Goal: Information Seeking & Learning: Learn about a topic

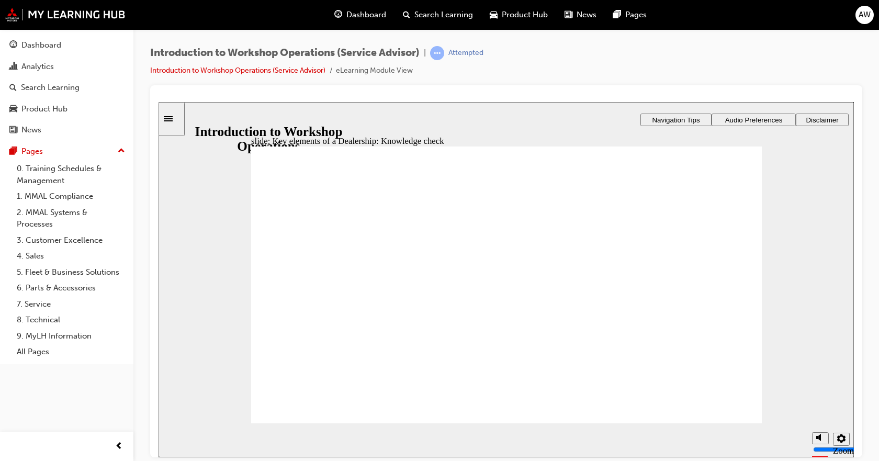
drag, startPoint x: 651, startPoint y: 294, endPoint x: 633, endPoint y: 294, distance: 17.8
drag, startPoint x: 314, startPoint y: 304, endPoint x: 329, endPoint y: 304, distance: 15.2
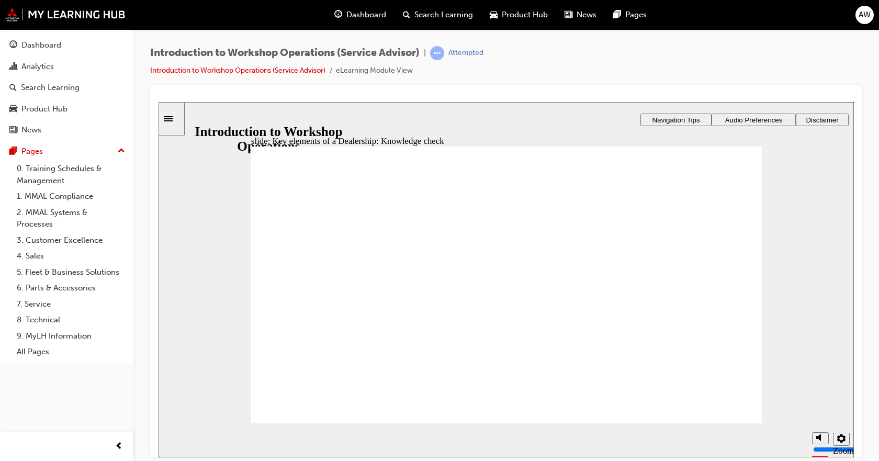
drag, startPoint x: 684, startPoint y: 309, endPoint x: 678, endPoint y: 309, distance: 5.8
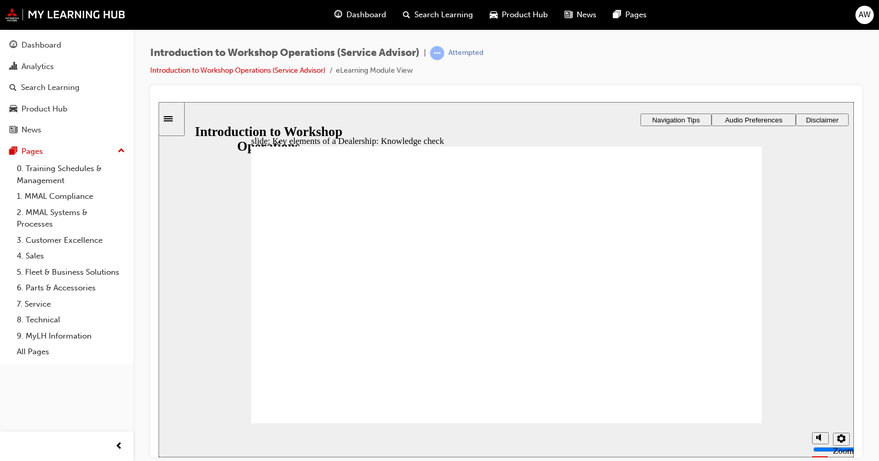
drag, startPoint x: 460, startPoint y: 351, endPoint x: 469, endPoint y: 346, distance: 10.8
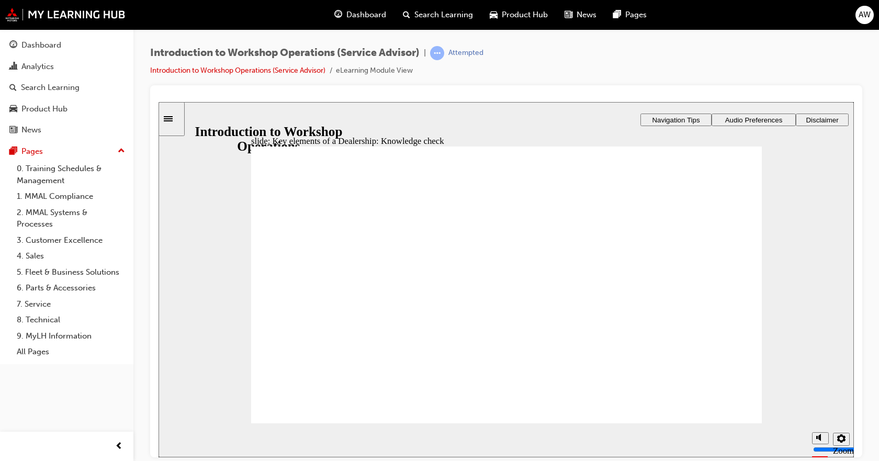
checkbox input "true"
drag, startPoint x: 363, startPoint y: 258, endPoint x: 351, endPoint y: 340, distance: 83.6
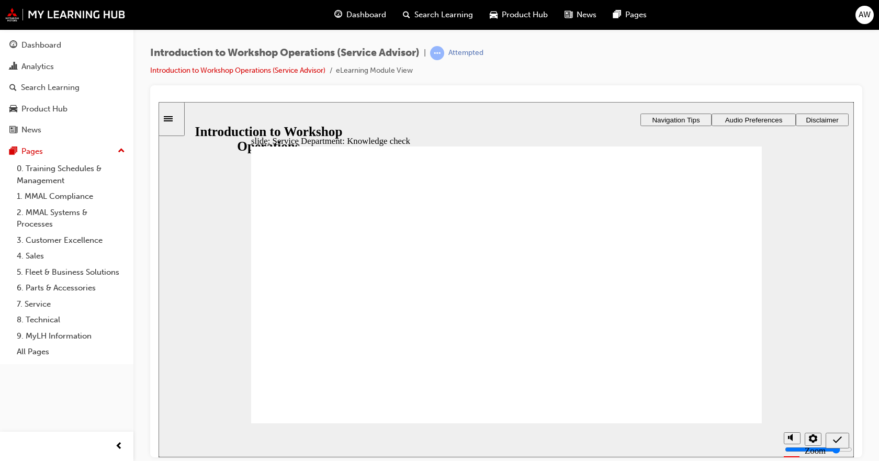
checkbox input "true"
drag, startPoint x: 320, startPoint y: 396, endPoint x: 316, endPoint y: 403, distance: 8.4
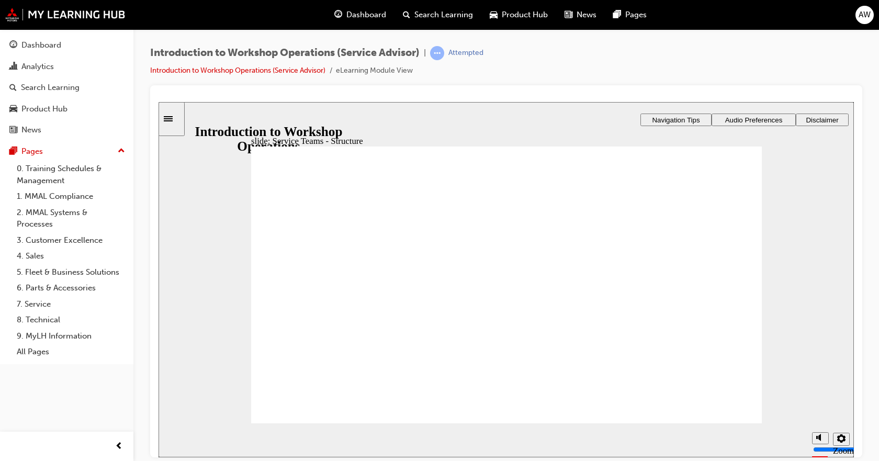
click at [181, 122] on div "Sidebar Toggle" at bounding box center [172, 119] width 18 height 8
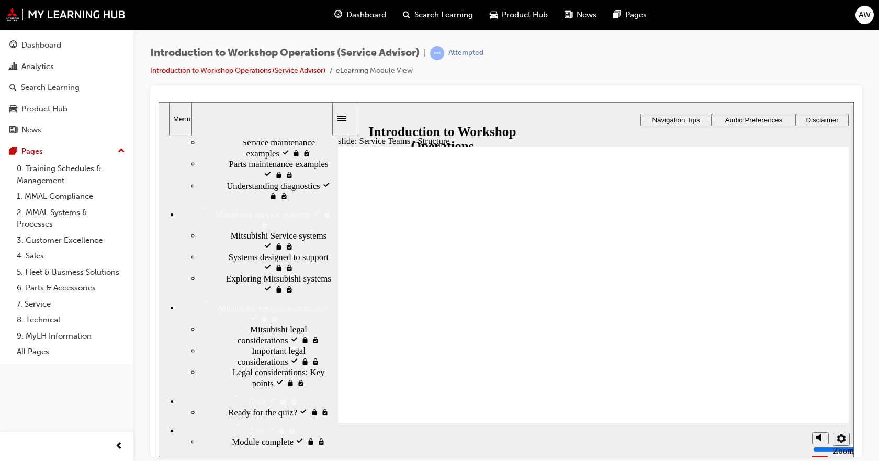
scroll to position [930, 0]
click at [341, 116] on div "Sidebar Toggle" at bounding box center [346, 119] width 18 height 8
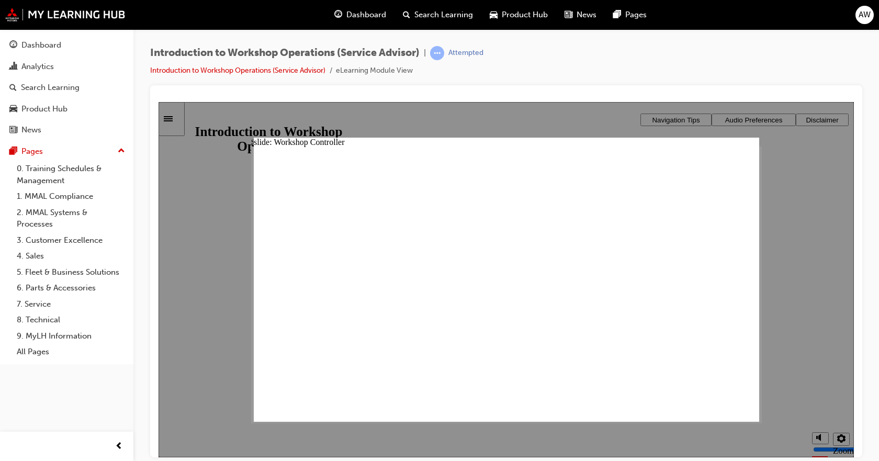
click at [700, 173] on div "slide: Workshop Controller Rectangle 2 x icon 1 x icon 1 Workshop Controller • …" at bounding box center [507, 279] width 506 height 284
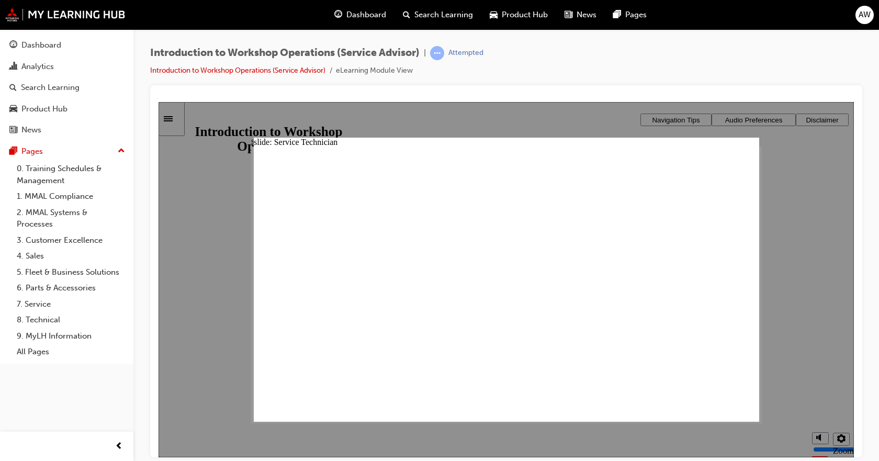
click at [747, 144] on div "slide: Service Technician Rectangle 2 x icon 1 x icon 1 Service Technician • Co…" at bounding box center [507, 279] width 506 height 284
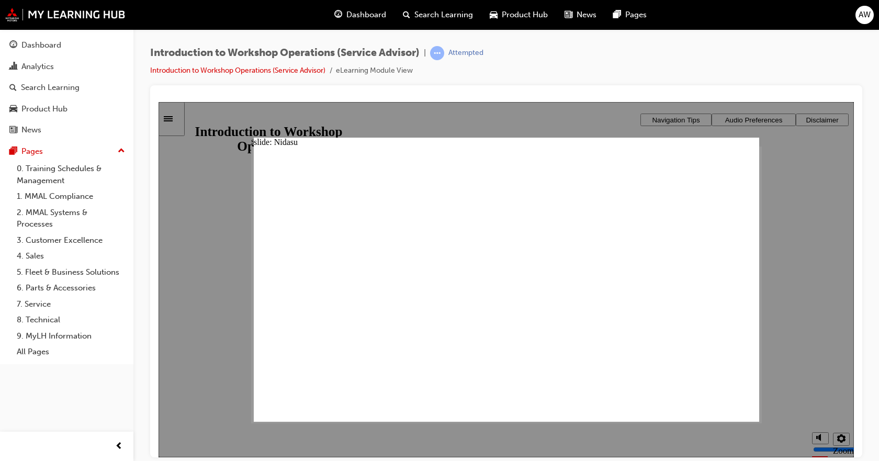
drag, startPoint x: 393, startPoint y: 183, endPoint x: 436, endPoint y: 183, distance: 43.4
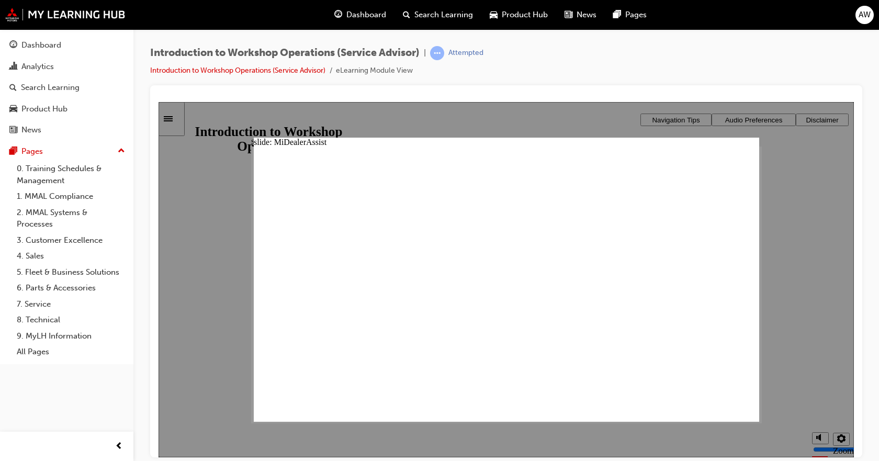
drag, startPoint x: 742, startPoint y: 144, endPoint x: 742, endPoint y: 151, distance: 6.8
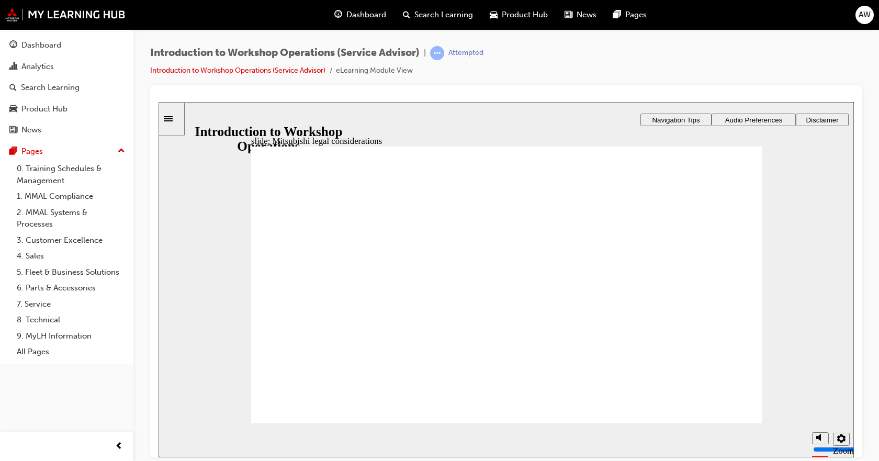
drag, startPoint x: 363, startPoint y: 247, endPoint x: 390, endPoint y: 248, distance: 27.8
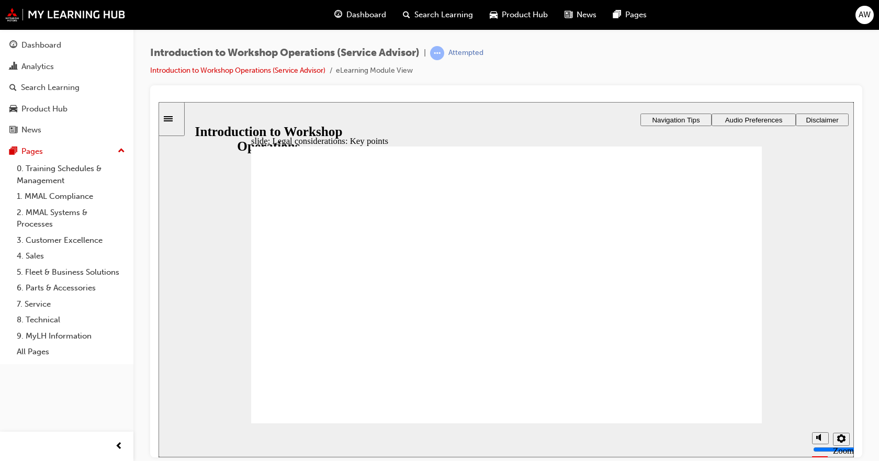
checkbox input "true"
checkbox input "false"
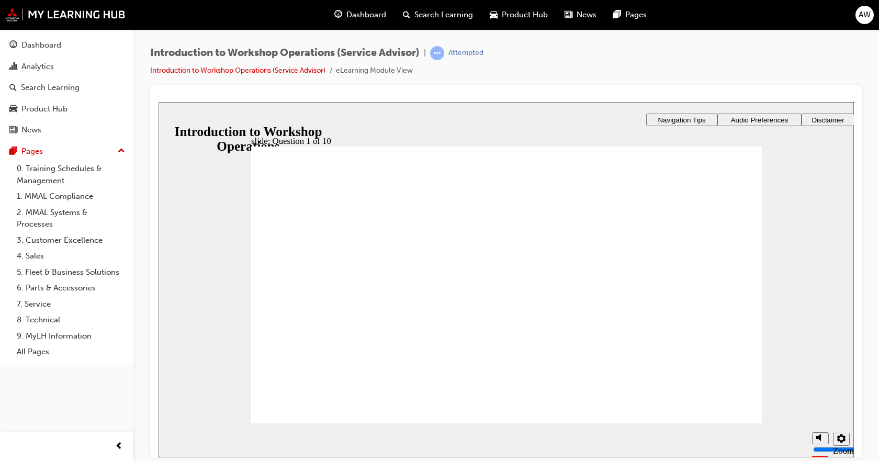
radio input "true"
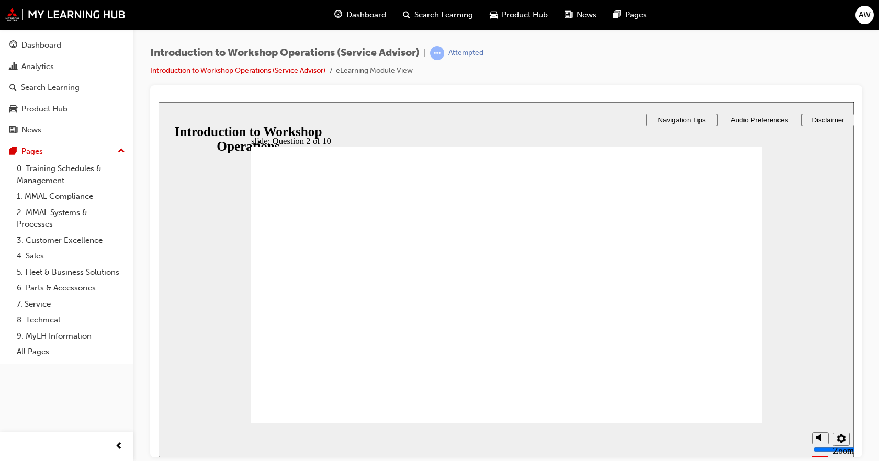
radio input "false"
radio input "true"
drag, startPoint x: 331, startPoint y: 272, endPoint x: 313, endPoint y: 269, distance: 18.1
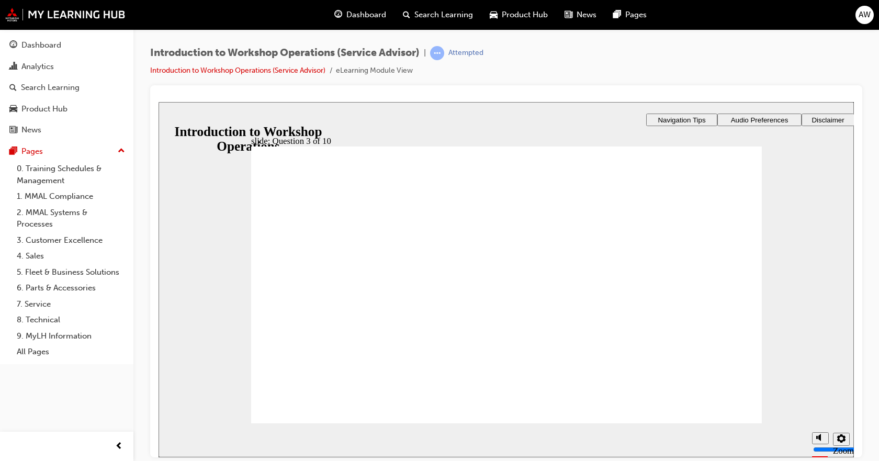
radio input "false"
radio input "true"
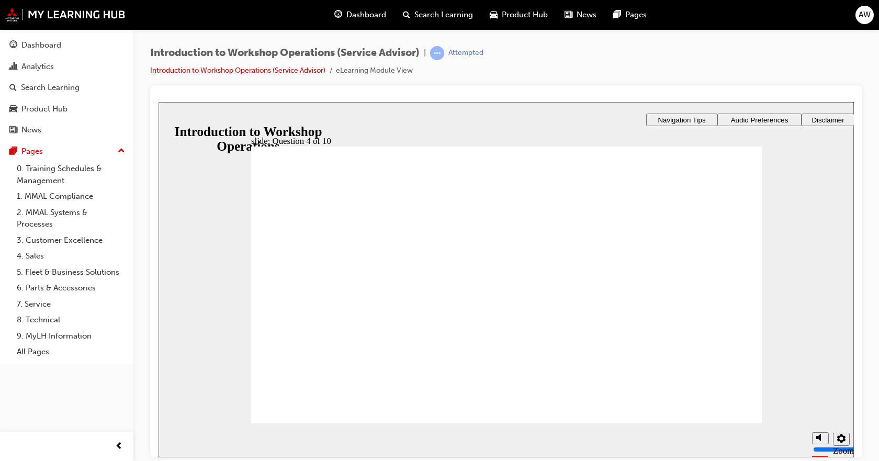
radio input "true"
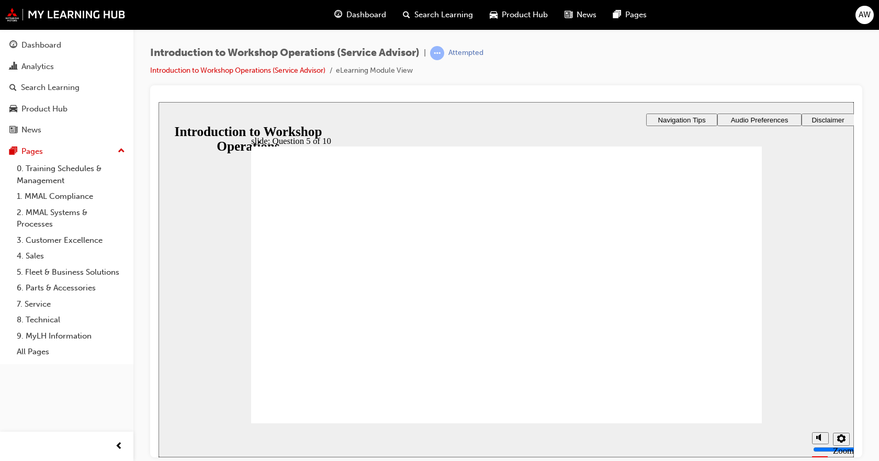
drag, startPoint x: 463, startPoint y: 211, endPoint x: 441, endPoint y: 209, distance: 21.6
checkbox input "true"
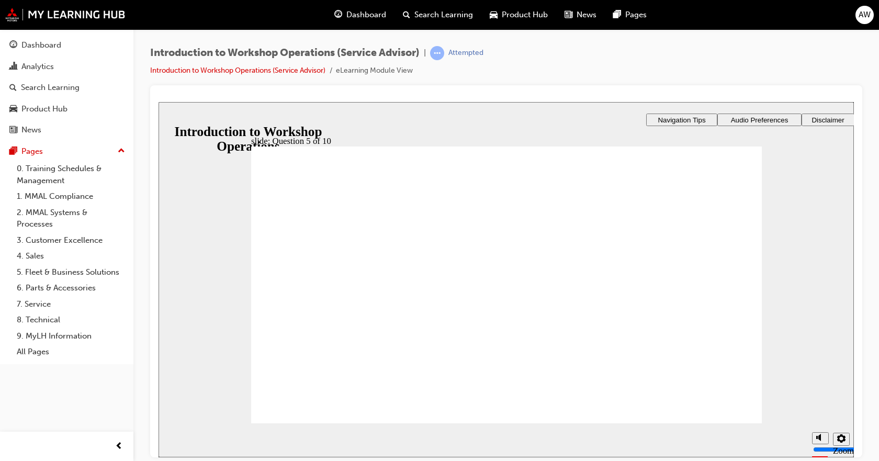
drag, startPoint x: 608, startPoint y: 249, endPoint x: 523, endPoint y: 244, distance: 84.9
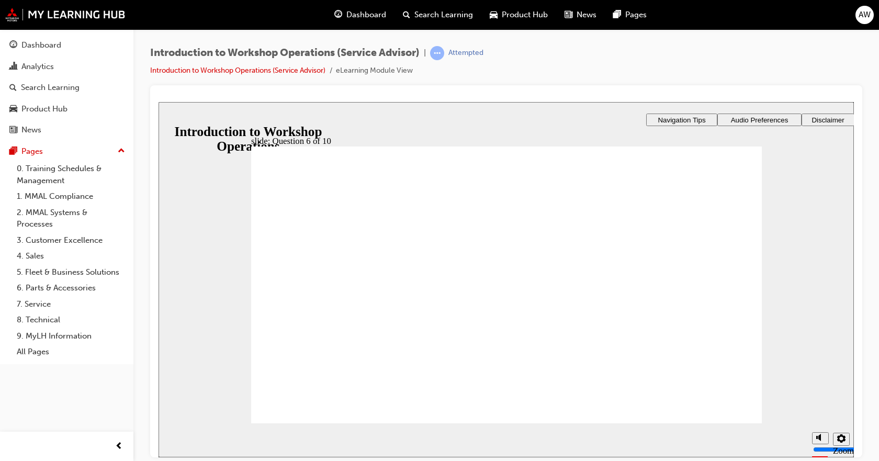
radio input "true"
checkbox input "true"
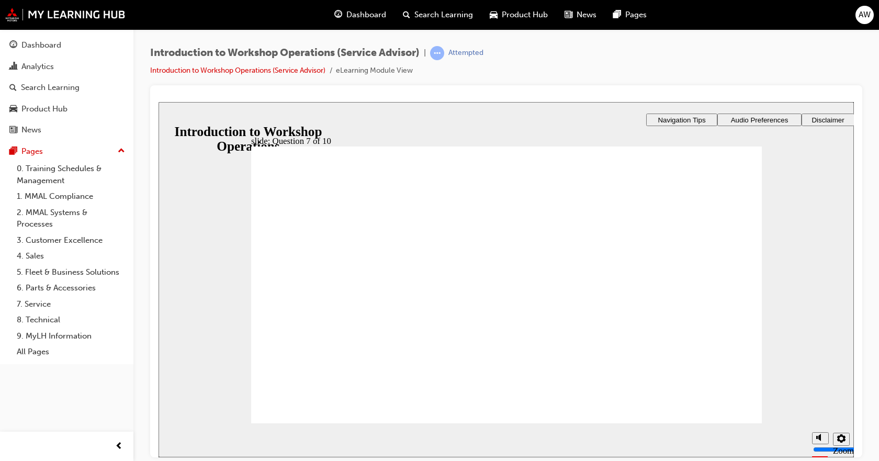
checkbox input "true"
drag, startPoint x: 345, startPoint y: 317, endPoint x: 297, endPoint y: 408, distance: 103.0
radio input "true"
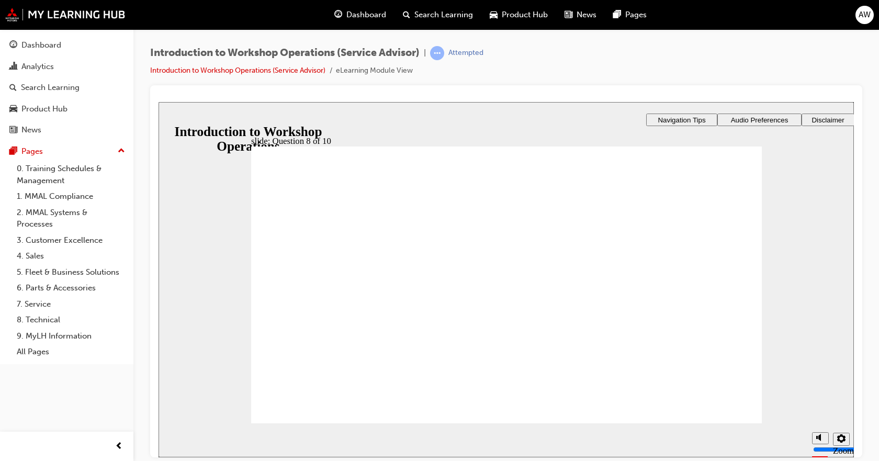
checkbox input "true"
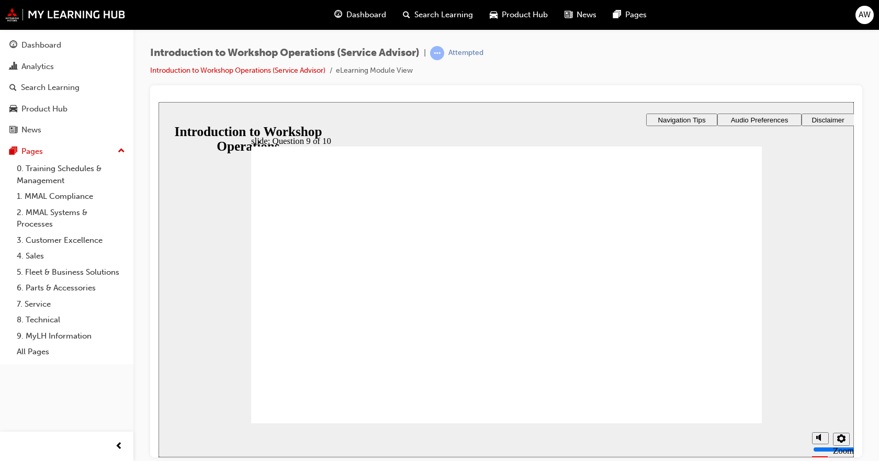
checkbox input "false"
radio input "true"
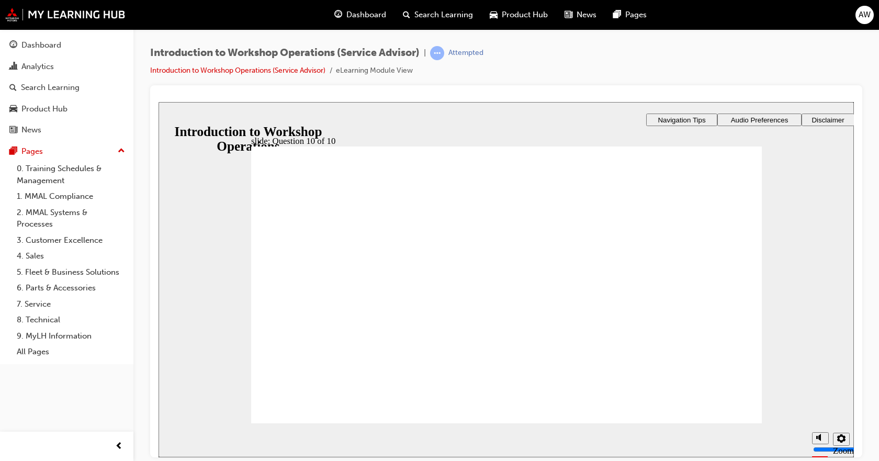
checkbox input "true"
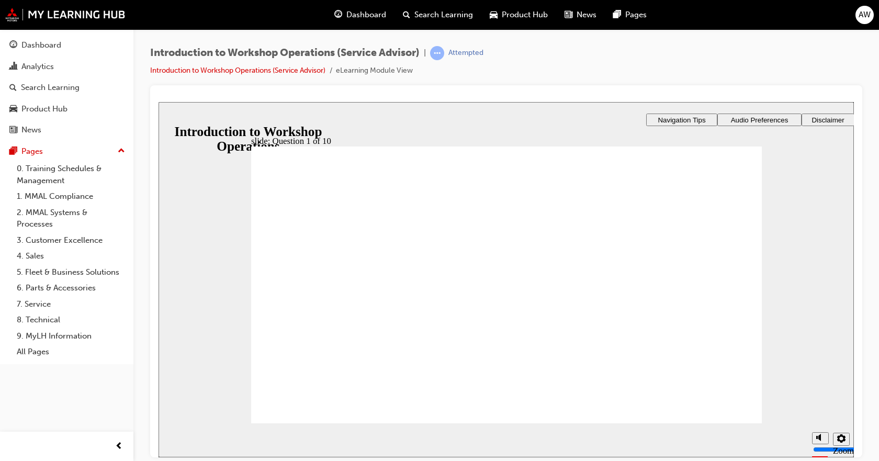
radio input "true"
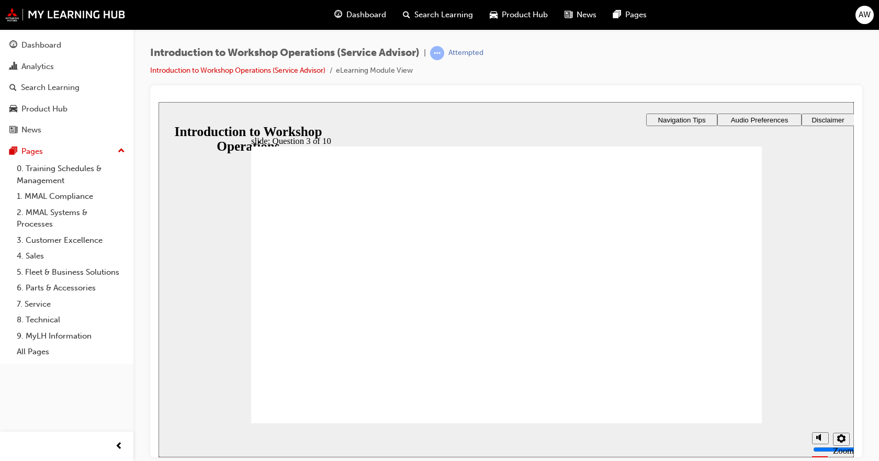
radio input "true"
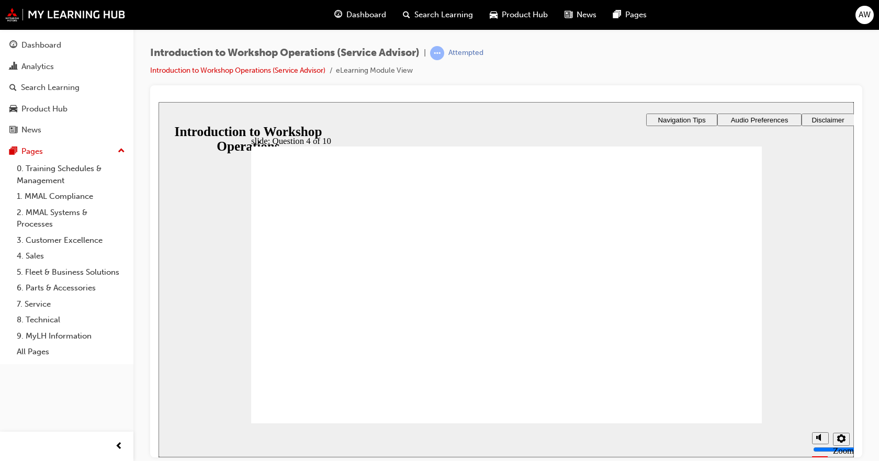
checkbox input "true"
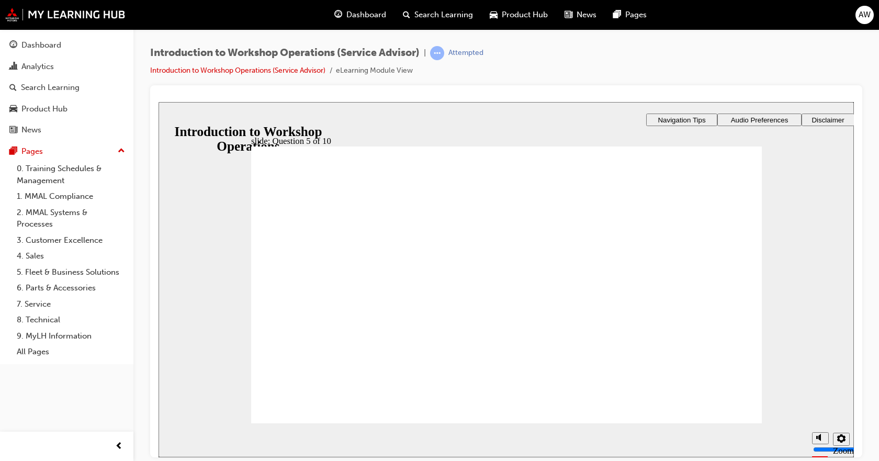
radio input "true"
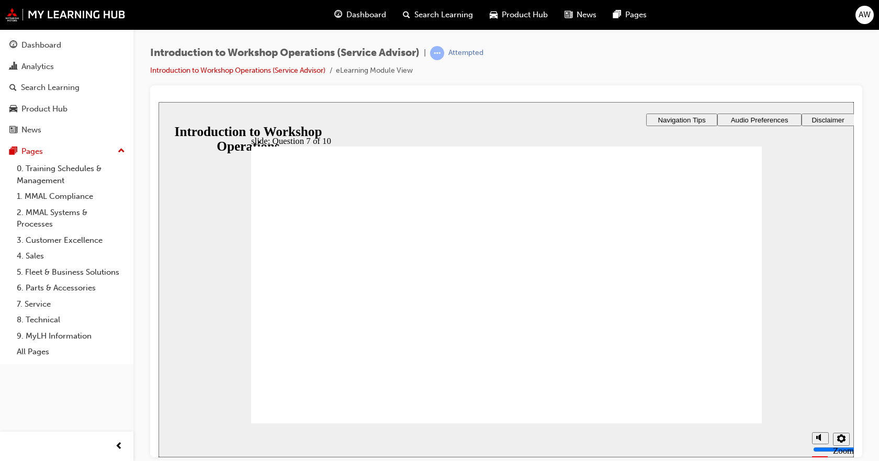
checkbox input "true"
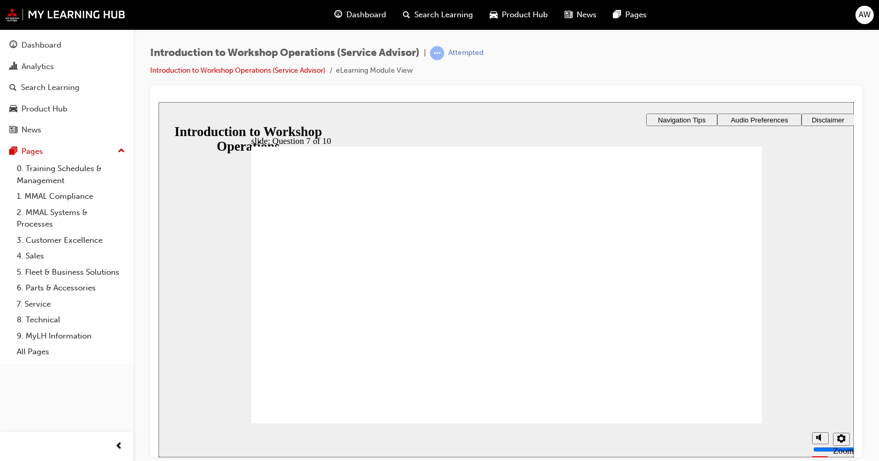
radio input "true"
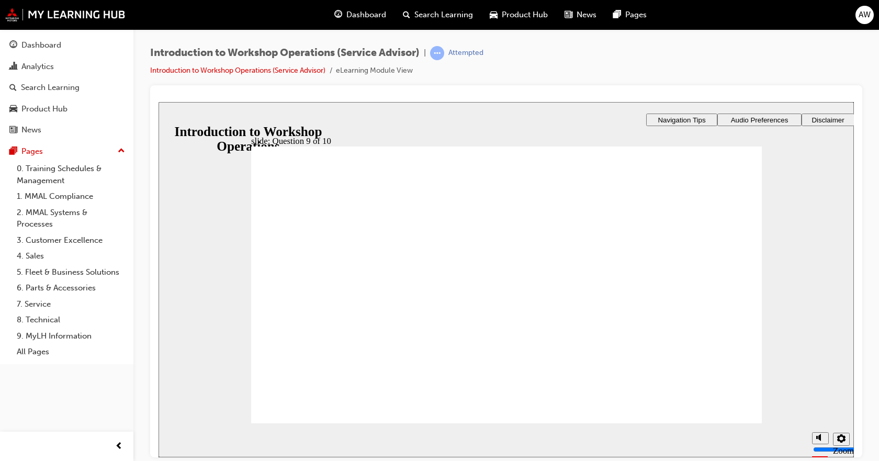
checkbox input "true"
radio input "true"
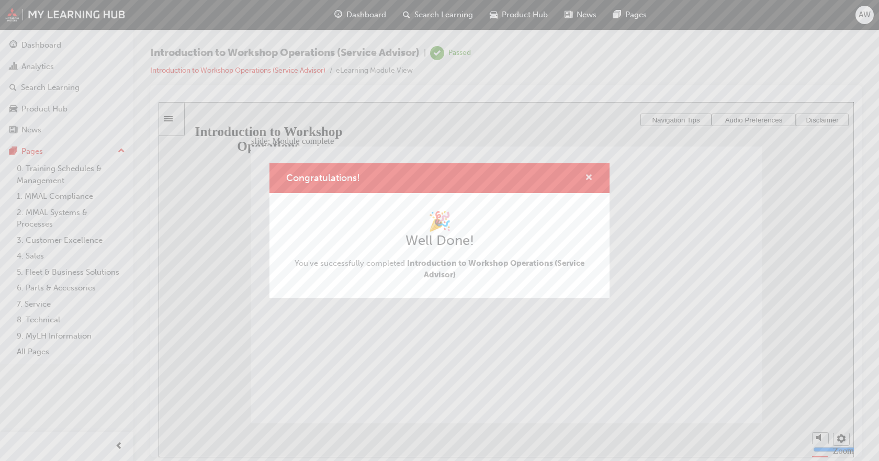
click at [589, 183] on button "Congratulations!" at bounding box center [589, 178] width 8 height 13
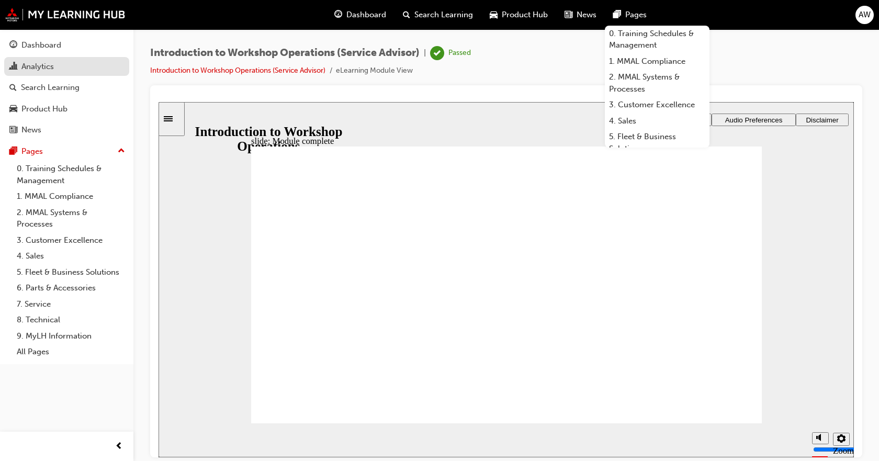
click at [42, 63] on div "Analytics" at bounding box center [37, 67] width 32 height 12
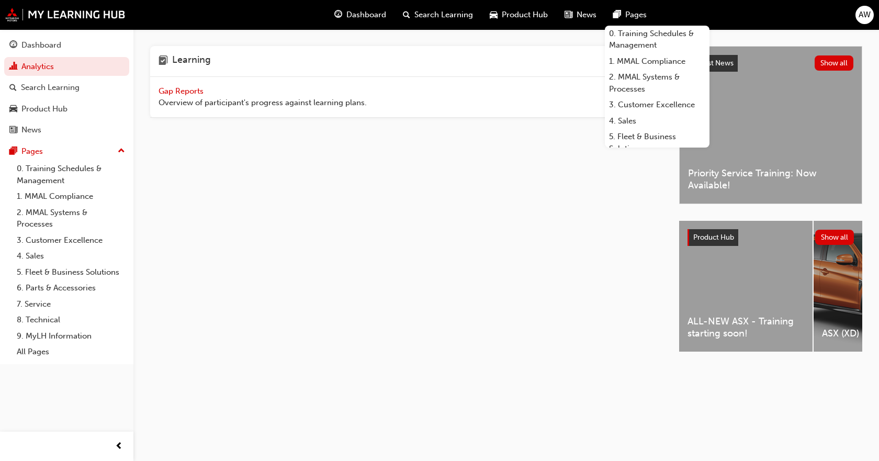
click at [267, 105] on span "Overview of participant's progress against learning plans." at bounding box center [263, 103] width 208 height 12
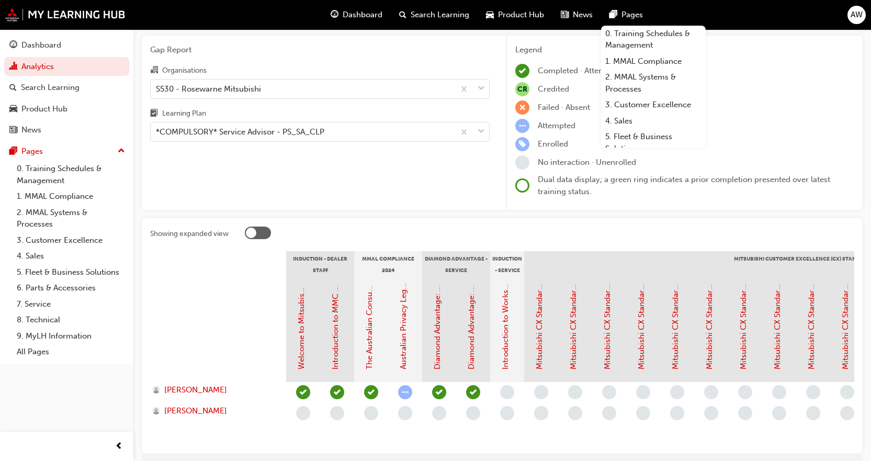
scroll to position [52, 0]
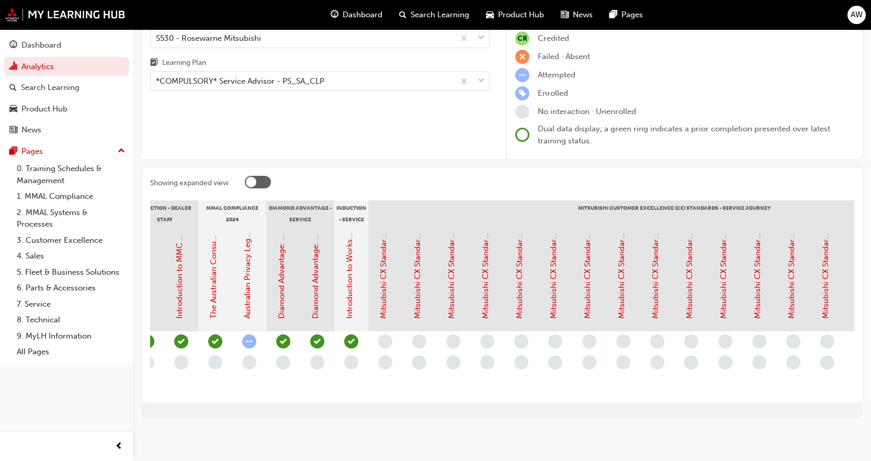
scroll to position [0, 151]
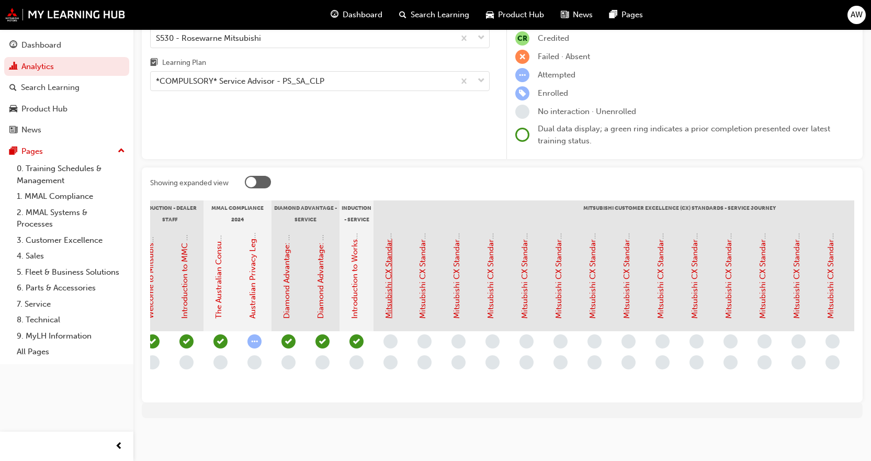
click at [386, 296] on link "Mitsubishi CX Standards - Introduction" at bounding box center [388, 248] width 9 height 141
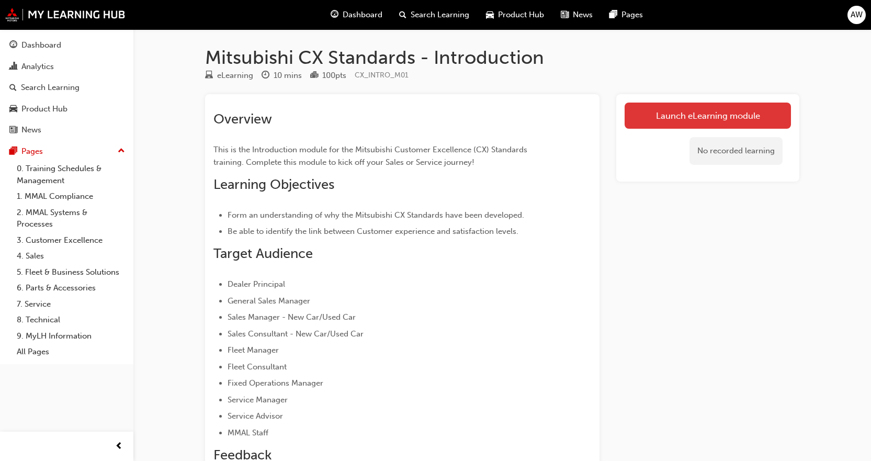
click at [654, 116] on link "Launch eLearning module" at bounding box center [708, 116] width 166 height 26
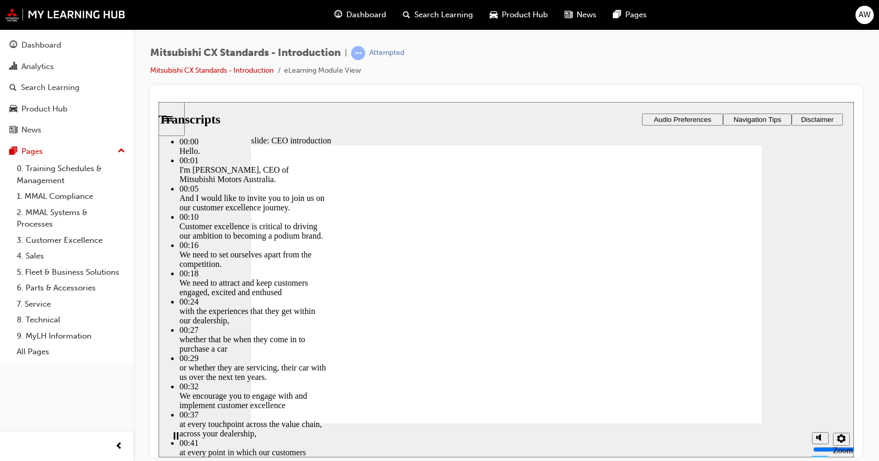
type input "155"
